Goal: Task Accomplishment & Management: Complete application form

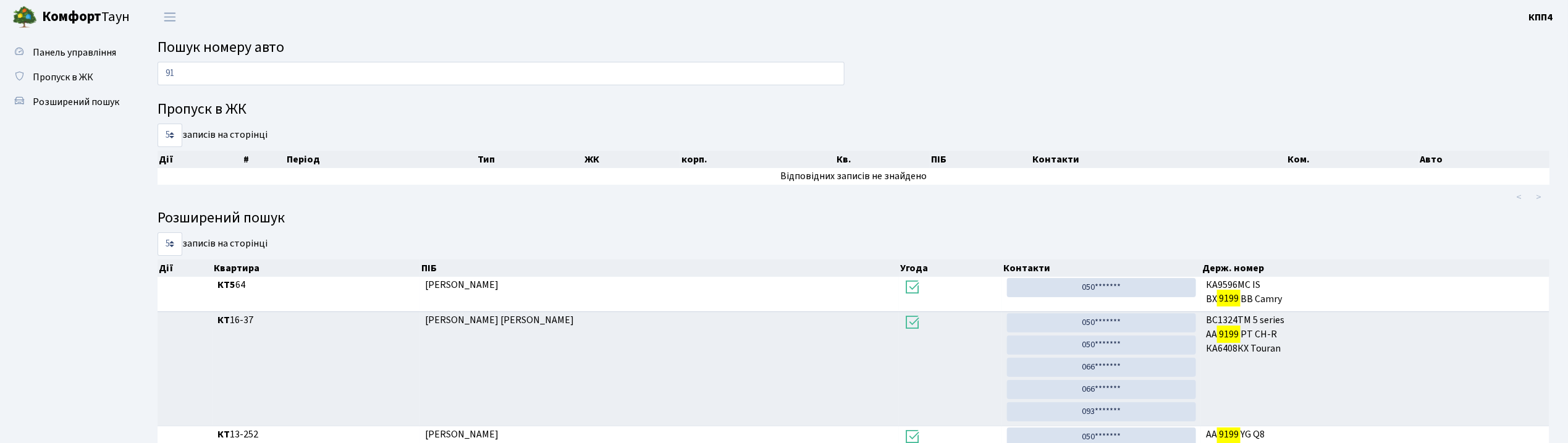
type input "9"
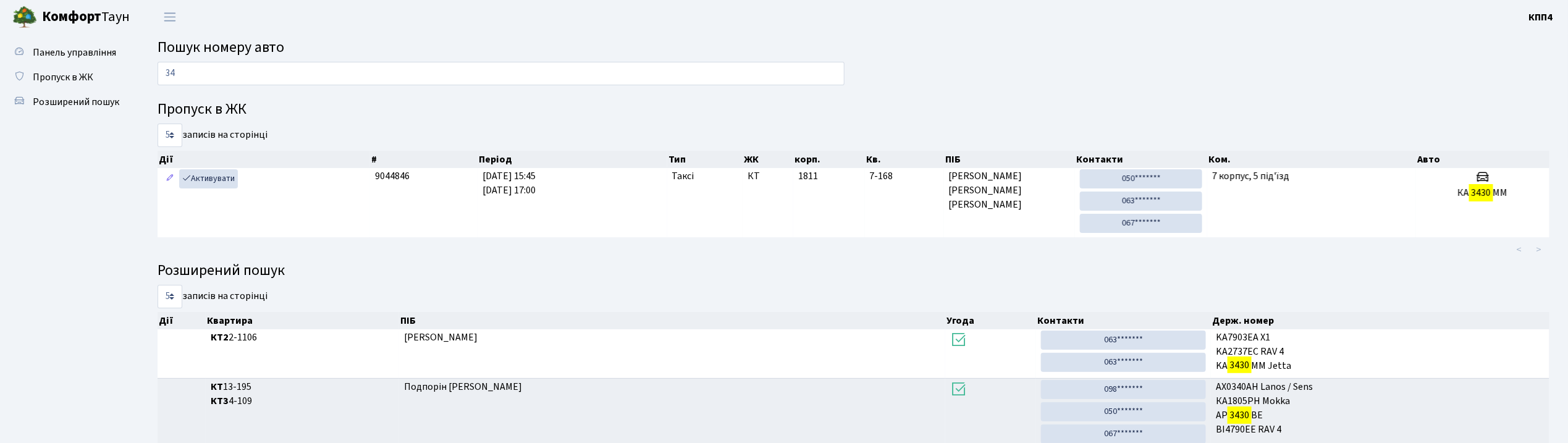
type input "3"
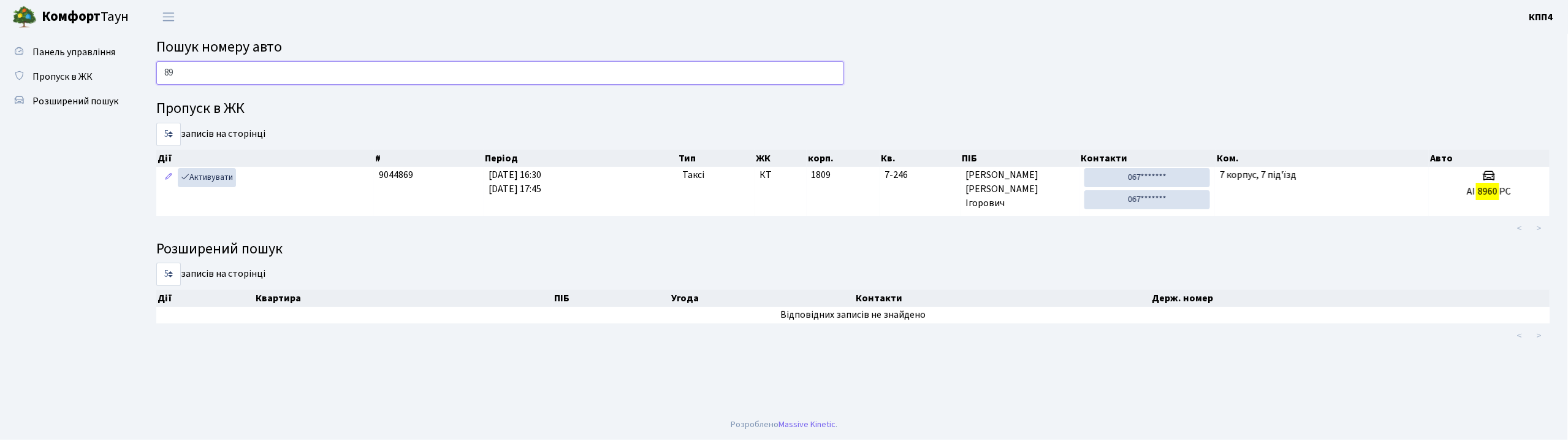
type input "8"
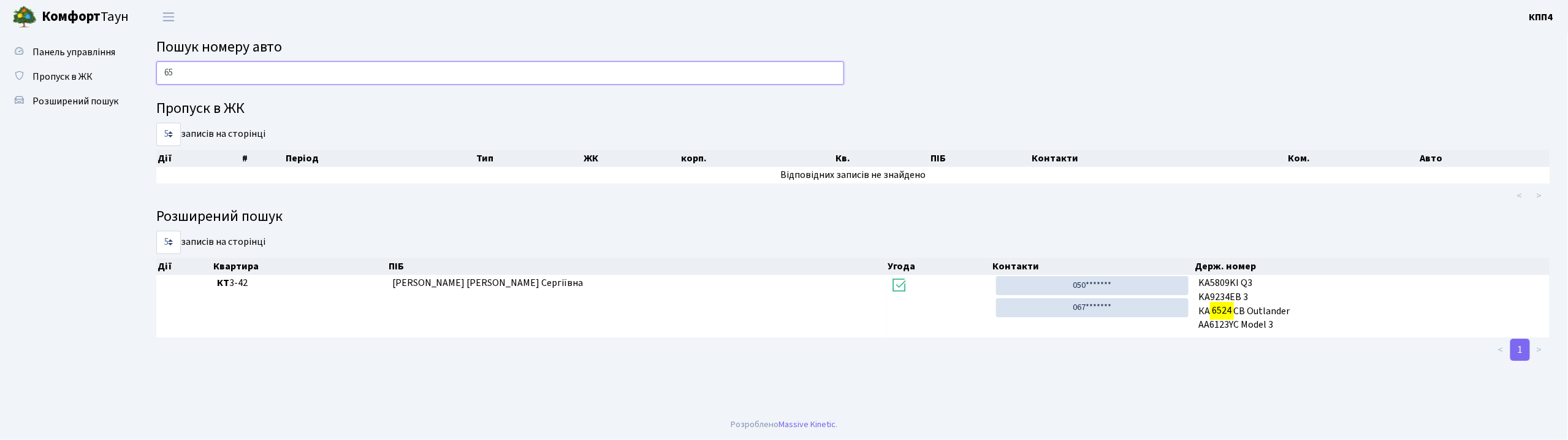
type input "6"
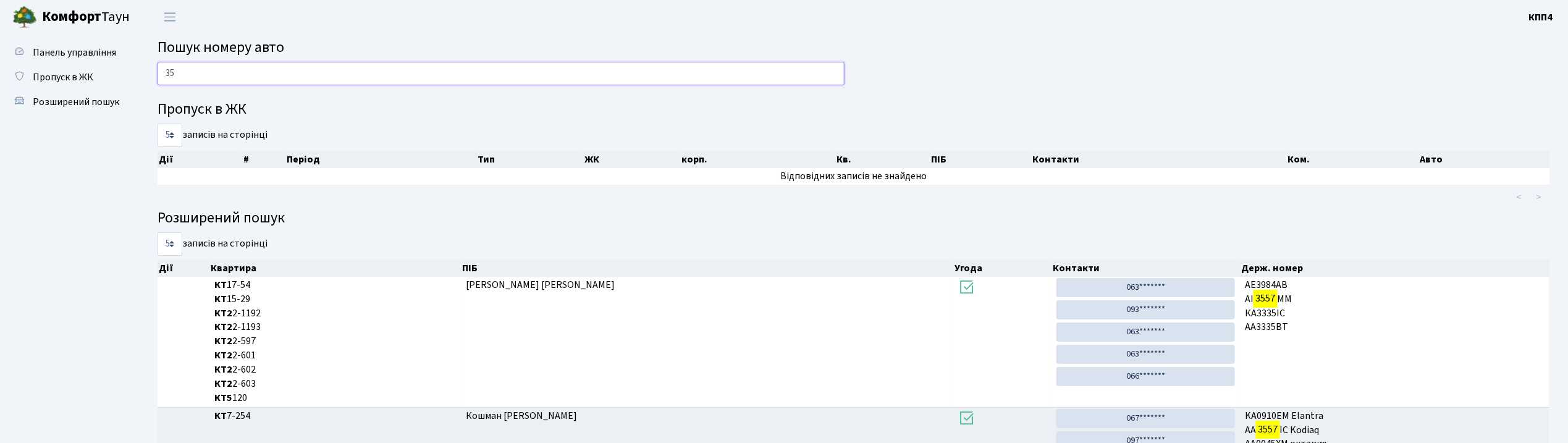
type input "3"
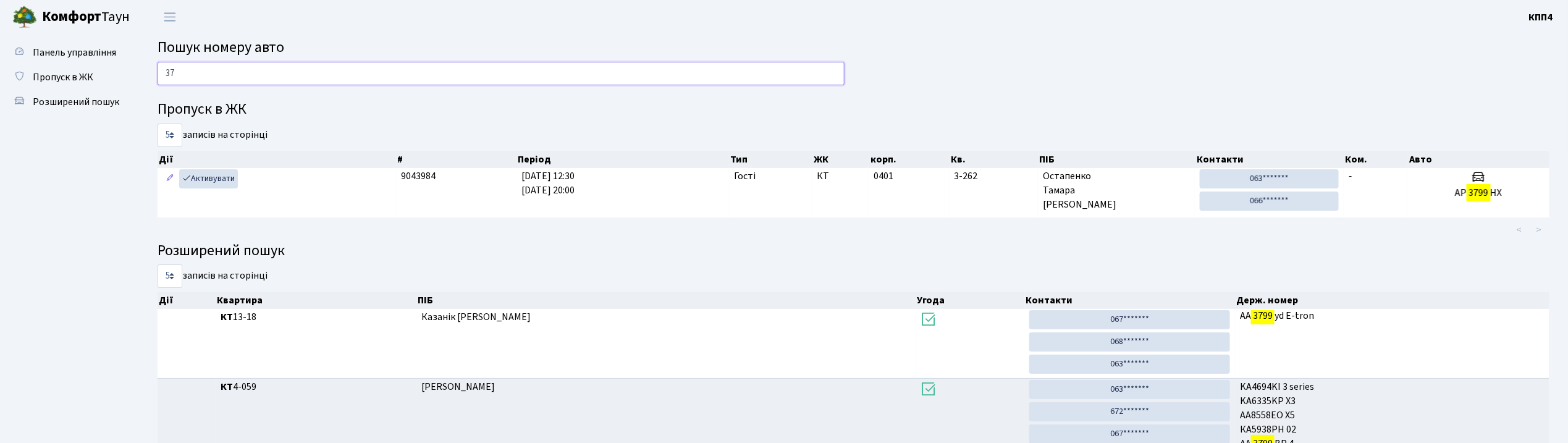
type input "3"
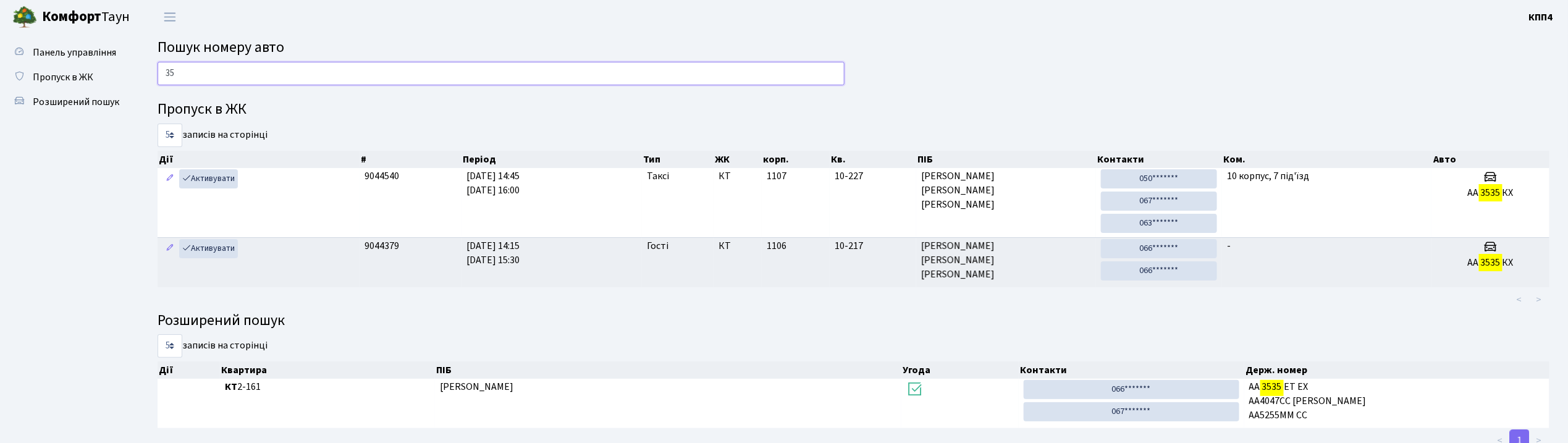
type input "3"
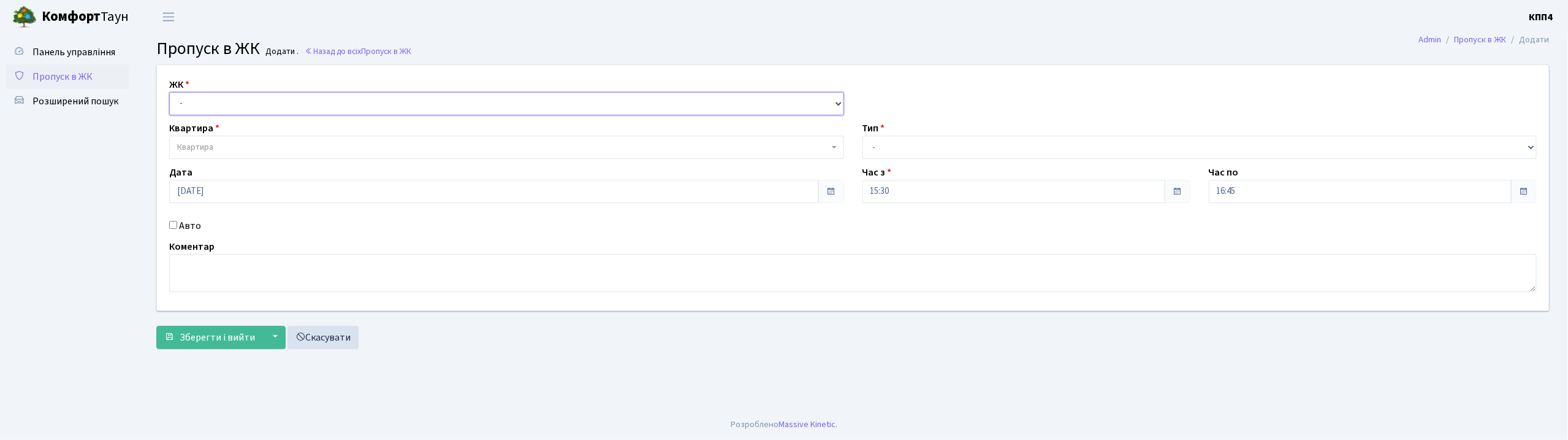
click at [217, 102] on select "- КТ, вул. Регенераторна, 4 КТ2, просп. [STREET_ADDRESS] [STREET_ADDRESS] [PERS…" at bounding box center [507, 104] width 675 height 23
select select "271"
click at [170, 92] on select "- КТ, вул. Регенераторна, 4 КТ2, просп. [STREET_ADDRESS] [STREET_ADDRESS] [PERS…" at bounding box center [507, 104] width 675 height 23
select select
click at [216, 140] on span "Квартира" at bounding box center [507, 148] width 675 height 23
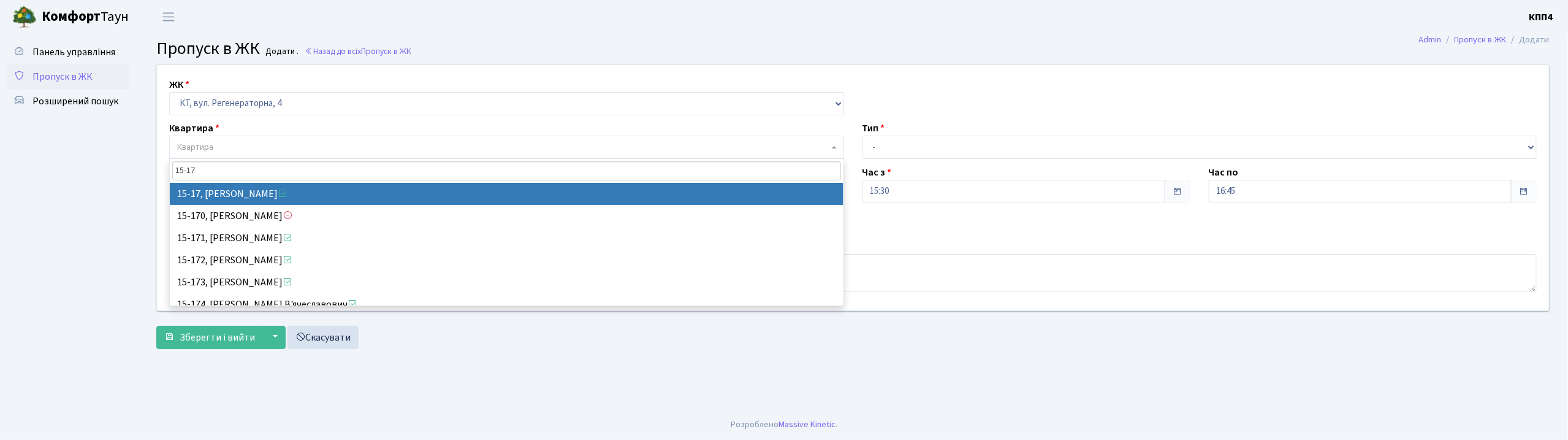
type input "15-17"
select select "8792"
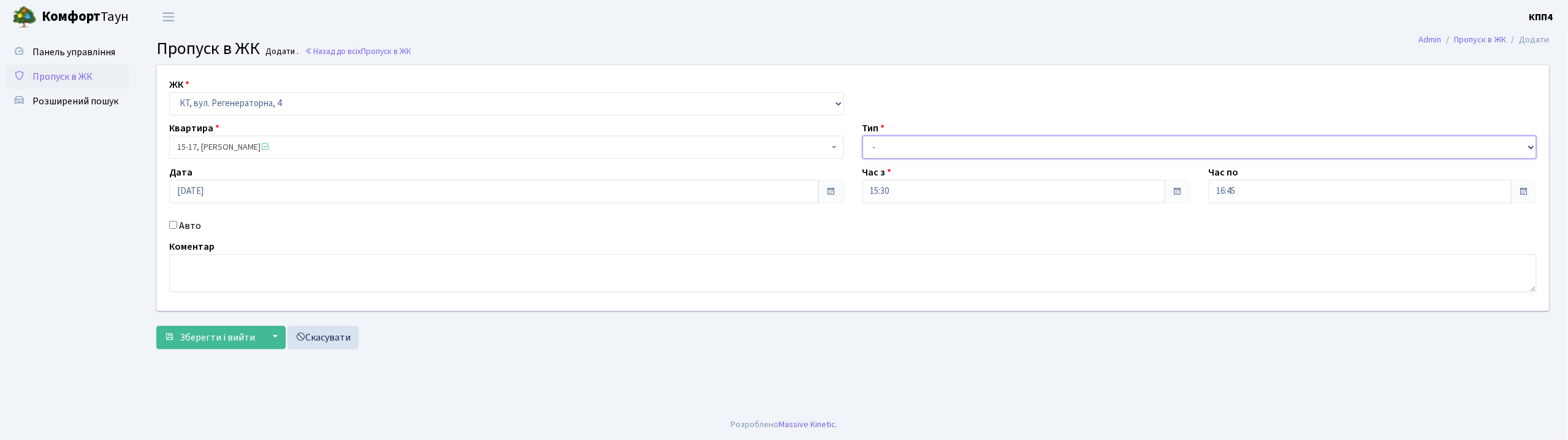
click at [875, 155] on select "- Доставка Таксі Гості Сервіс" at bounding box center [1200, 148] width 675 height 23
select select "1"
click at [863, 136] on select "- Доставка Таксі Гості Сервіс" at bounding box center [1200, 148] width 675 height 23
click at [225, 337] on span "Зберегти і вийти" at bounding box center [217, 337] width 75 height 13
